Goal: Find specific page/section: Find specific page/section

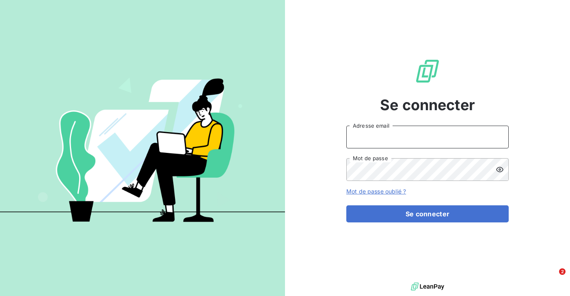
click at [391, 133] on input "Adresse email" at bounding box center [427, 136] width 162 height 23
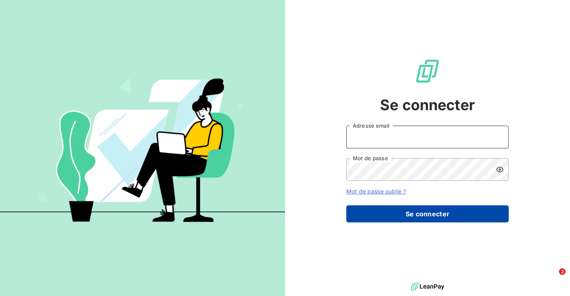
type input "[EMAIL_ADDRESS][DOMAIN_NAME]"
click at [380, 218] on button "Se connecter" at bounding box center [427, 213] width 162 height 17
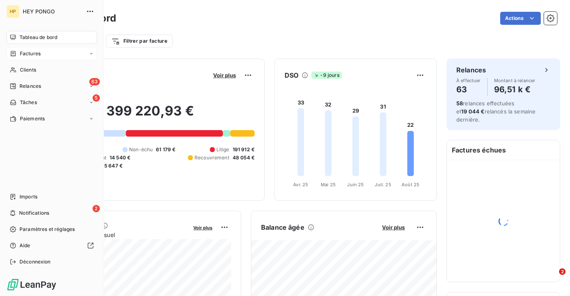
click at [29, 55] on span "Factures" at bounding box center [30, 53] width 21 height 7
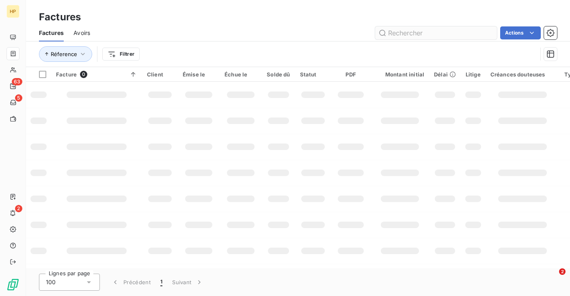
type input "e"
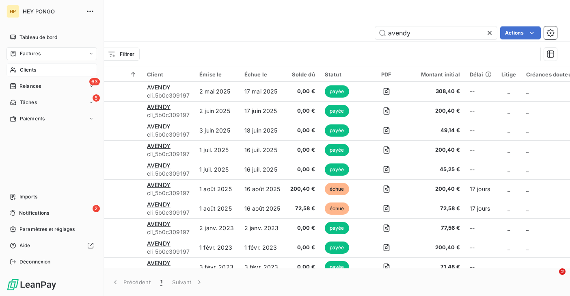
type input "avendy"
click at [18, 67] on div "Clients" at bounding box center [51, 69] width 91 height 13
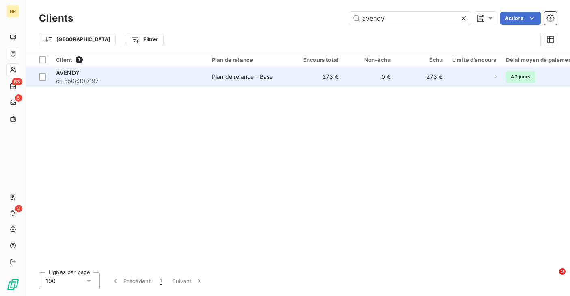
type input "avendy"
click at [119, 80] on span "cli_5b0c309197" at bounding box center [129, 81] width 146 height 8
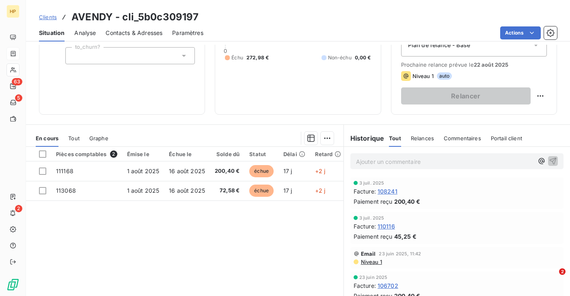
scroll to position [101, 0]
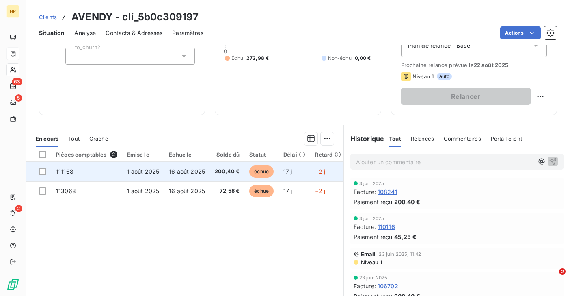
click at [211, 169] on td "200,40 €" at bounding box center [227, 171] width 35 height 19
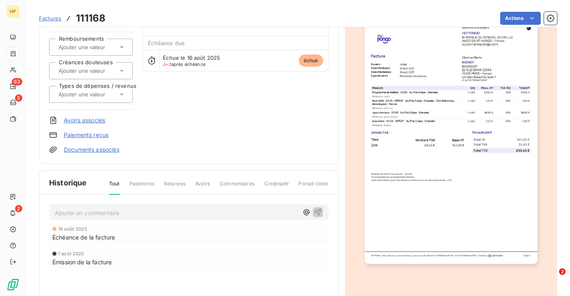
scroll to position [76, 0]
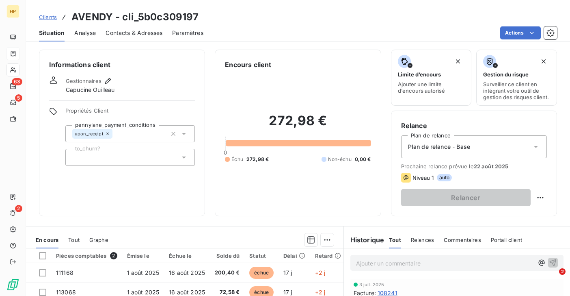
scroll to position [96, 0]
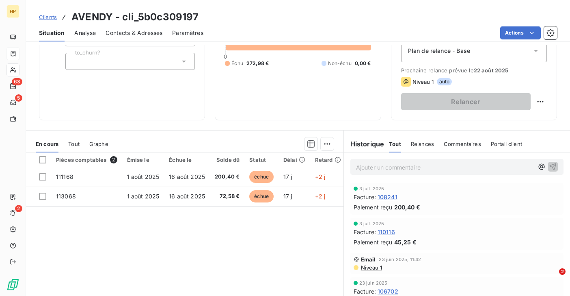
click at [370, 171] on p "Ajouter un commentaire ﻿" at bounding box center [444, 167] width 177 height 10
click at [553, 166] on icon "button" at bounding box center [553, 166] width 7 height 7
